Goal: Use online tool/utility: Utilize a website feature to perform a specific function

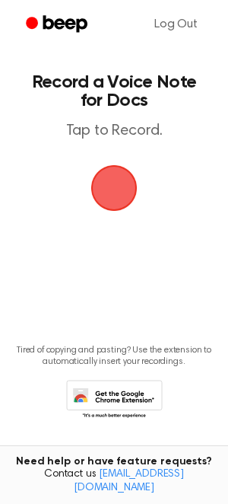
click at [132, 170] on div "button" at bounding box center [114, 188] width 46 height 46
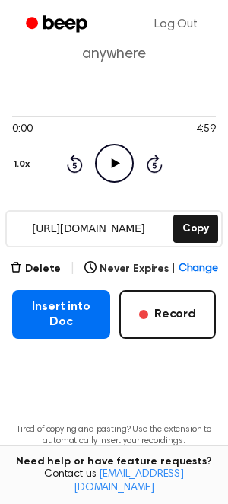
scroll to position [128, 0]
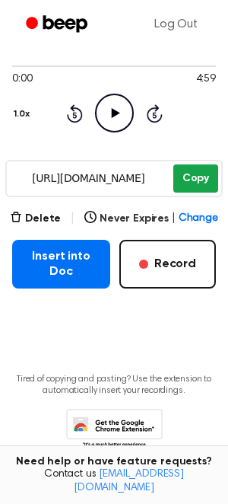
click at [201, 178] on button "Copy" at bounding box center [195, 178] width 45 height 28
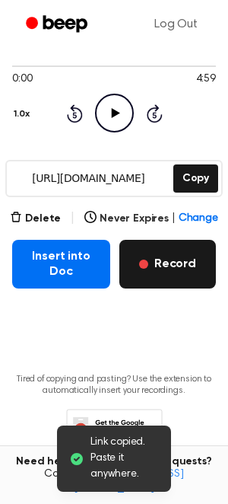
click at [173, 262] on button "Record" at bounding box center [167, 264] width 97 height 49
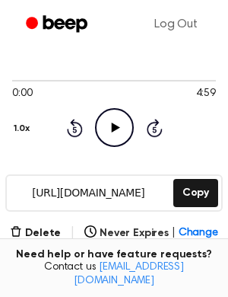
scroll to position [189, 0]
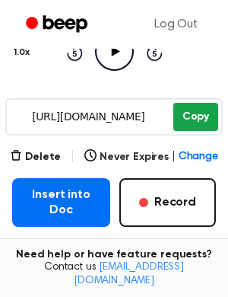
click at [203, 122] on button "Copy" at bounding box center [195, 117] width 45 height 28
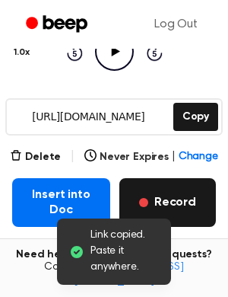
click at [166, 199] on button "Record" at bounding box center [167, 202] width 97 height 49
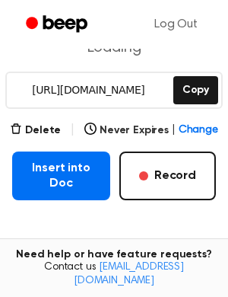
scroll to position [216, 0]
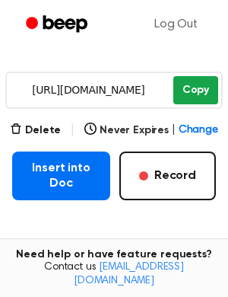
click at [186, 103] on button "Copy" at bounding box center [195, 90] width 45 height 28
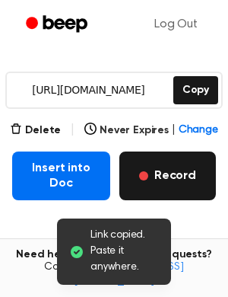
click at [164, 182] on button "Record" at bounding box center [167, 175] width 97 height 49
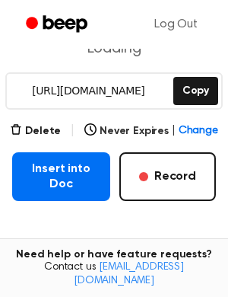
scroll to position [215, 0]
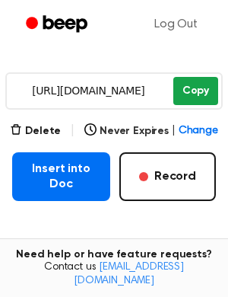
click at [200, 93] on button "Copy" at bounding box center [195, 91] width 45 height 28
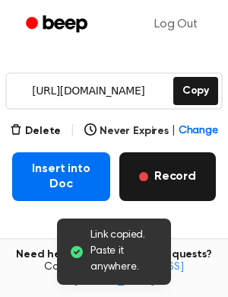
click at [167, 180] on button "Record" at bounding box center [167, 176] width 97 height 49
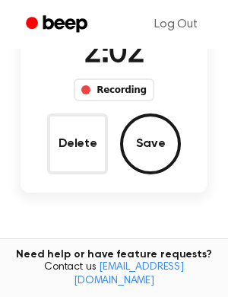
scroll to position [134, 0]
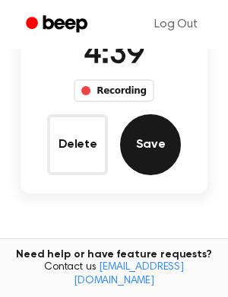
click at [173, 138] on button "Save" at bounding box center [150, 144] width 61 height 61
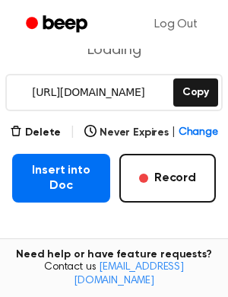
scroll to position [214, 0]
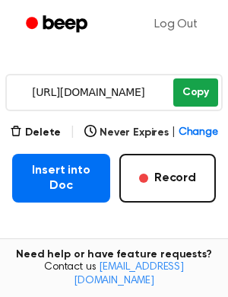
click at [192, 95] on button "Copy" at bounding box center [195, 92] width 45 height 28
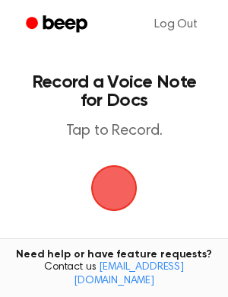
click at [123, 173] on span "button" at bounding box center [114, 188] width 84 height 84
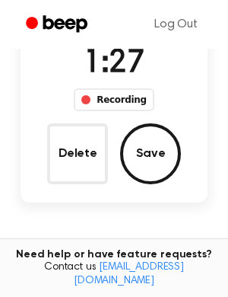
scroll to position [131, 0]
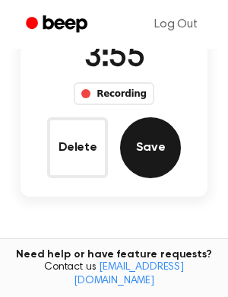
click at [148, 142] on button "Save" at bounding box center [150, 147] width 61 height 61
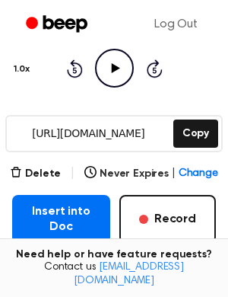
scroll to position [211, 0]
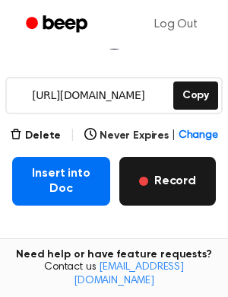
click at [142, 164] on button "Record" at bounding box center [167, 181] width 97 height 49
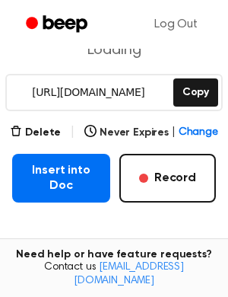
scroll to position [214, 0]
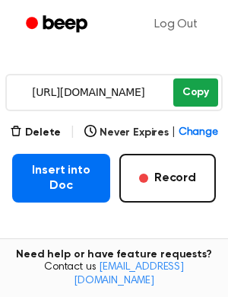
click at [200, 86] on button "Copy" at bounding box center [195, 92] width 45 height 28
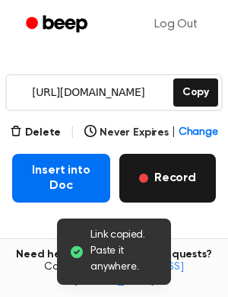
click at [188, 177] on button "Record" at bounding box center [167, 178] width 97 height 49
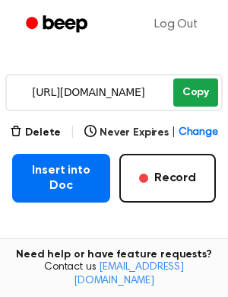
click at [196, 85] on button "Copy" at bounding box center [195, 92] width 45 height 28
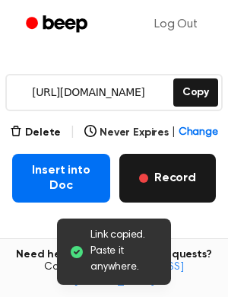
click at [184, 180] on button "Record" at bounding box center [167, 178] width 97 height 49
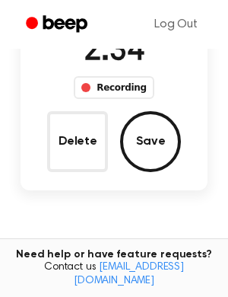
scroll to position [135, 0]
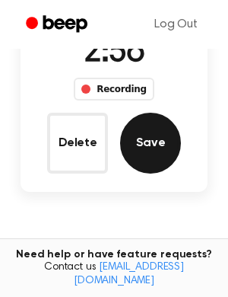
click at [148, 137] on button "Save" at bounding box center [150, 143] width 61 height 61
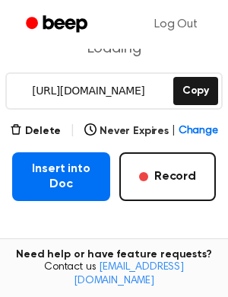
scroll to position [215, 0]
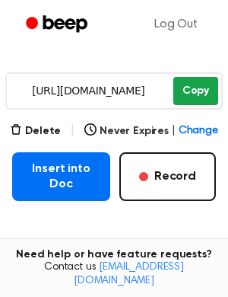
click at [189, 97] on button "Copy" at bounding box center [195, 91] width 45 height 28
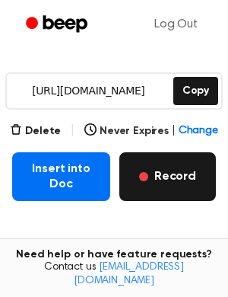
click at [177, 173] on button "Record" at bounding box center [167, 176] width 97 height 49
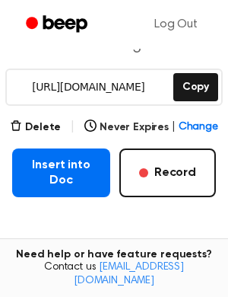
scroll to position [219, 0]
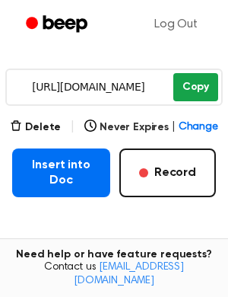
click at [193, 89] on button "Copy" at bounding box center [195, 87] width 45 height 28
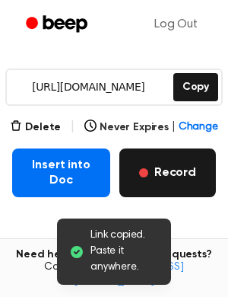
click at [170, 177] on button "Record" at bounding box center [167, 172] width 97 height 49
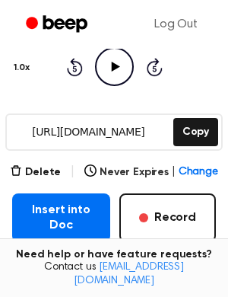
scroll to position [212, 0]
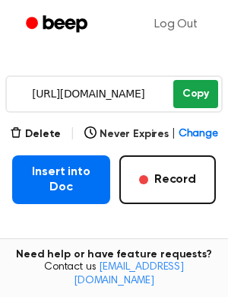
click at [192, 94] on button "Copy" at bounding box center [195, 94] width 45 height 28
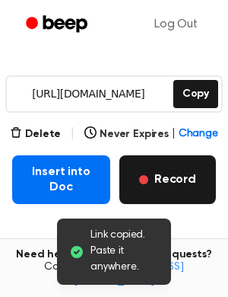
click at [160, 172] on button "Record" at bounding box center [167, 179] width 97 height 49
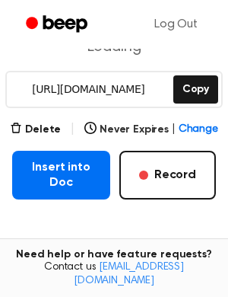
scroll to position [217, 0]
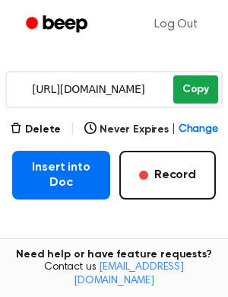
click at [193, 91] on button "Copy" at bounding box center [195, 89] width 45 height 28
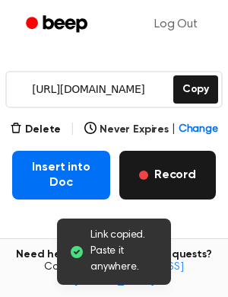
click at [145, 183] on button "Record" at bounding box center [167, 175] width 97 height 49
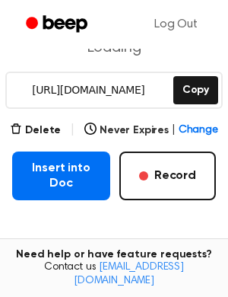
scroll to position [216, 0]
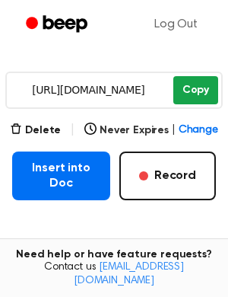
click at [199, 88] on button "Copy" at bounding box center [195, 90] width 45 height 28
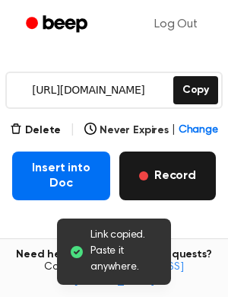
click at [148, 164] on button "Record" at bounding box center [167, 175] width 97 height 49
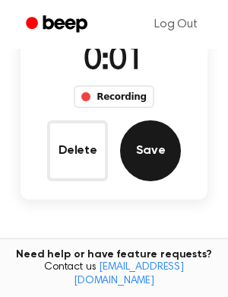
scroll to position [135, 0]
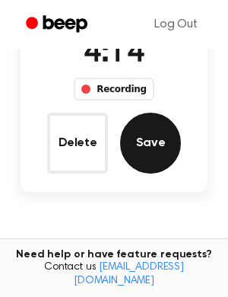
click at [135, 135] on button "Save" at bounding box center [150, 143] width 61 height 61
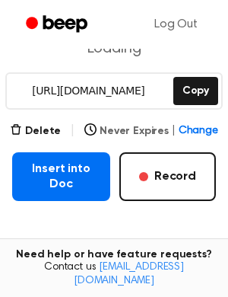
scroll to position [215, 0]
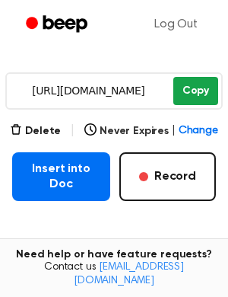
click at [196, 88] on button "Copy" at bounding box center [195, 91] width 45 height 28
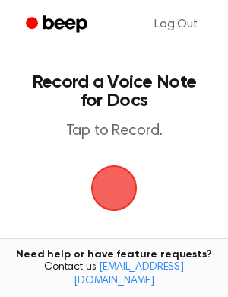
click at [106, 186] on span "button" at bounding box center [114, 188] width 64 height 64
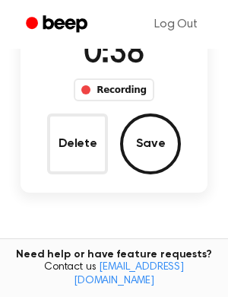
scroll to position [136, 0]
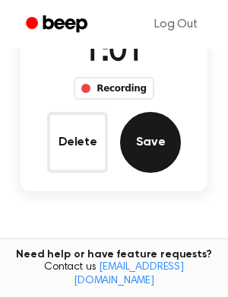
click at [150, 126] on button "Save" at bounding box center [150, 142] width 61 height 61
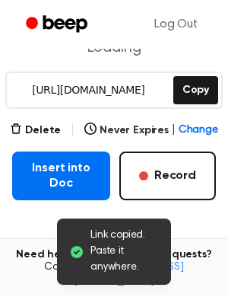
scroll to position [216, 0]
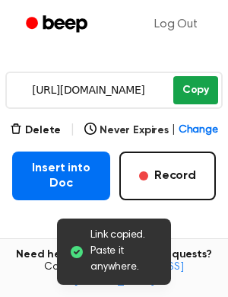
click at [193, 88] on button "Copy" at bounding box center [195, 90] width 45 height 28
